Goal: Transaction & Acquisition: Download file/media

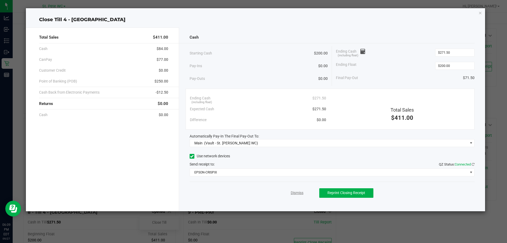
click at [293, 192] on link "Dismiss" at bounding box center [297, 193] width 13 height 6
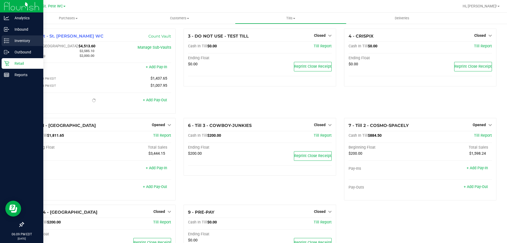
click at [24, 43] on p "Inventory" at bounding box center [25, 40] width 32 height 6
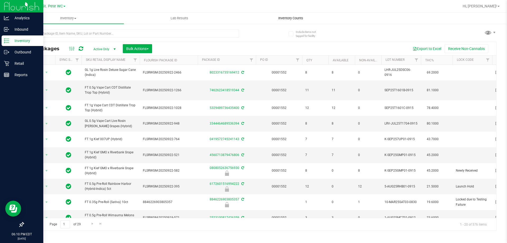
click at [285, 18] on span "Inventory Counts" at bounding box center [290, 18] width 39 height 5
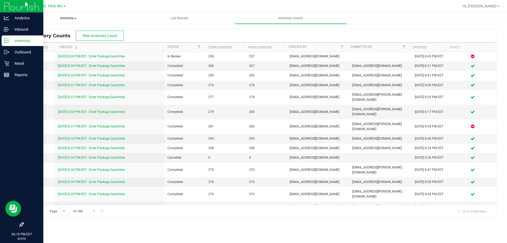
click at [78, 17] on span "Inventory" at bounding box center [68, 18] width 111 height 5
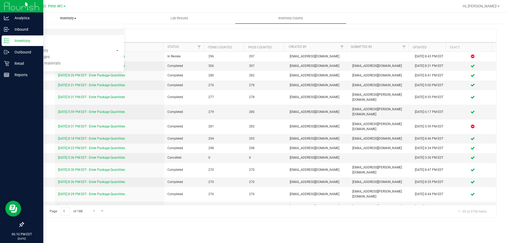
click at [40, 32] on span "All packages" at bounding box center [31, 32] width 36 height 4
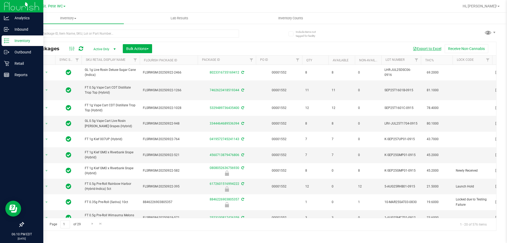
click at [419, 50] on button "Export to Excel" at bounding box center [426, 48] width 35 height 9
